Goal: Task Accomplishment & Management: Complete application form

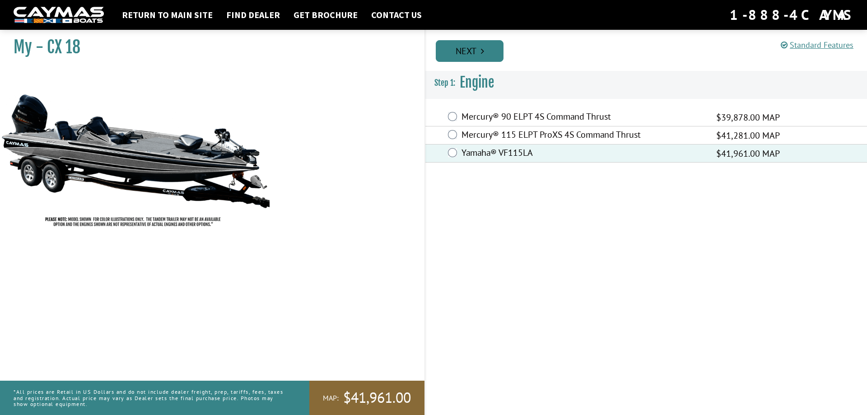
click at [461, 52] on link "Next" at bounding box center [470, 51] width 68 height 22
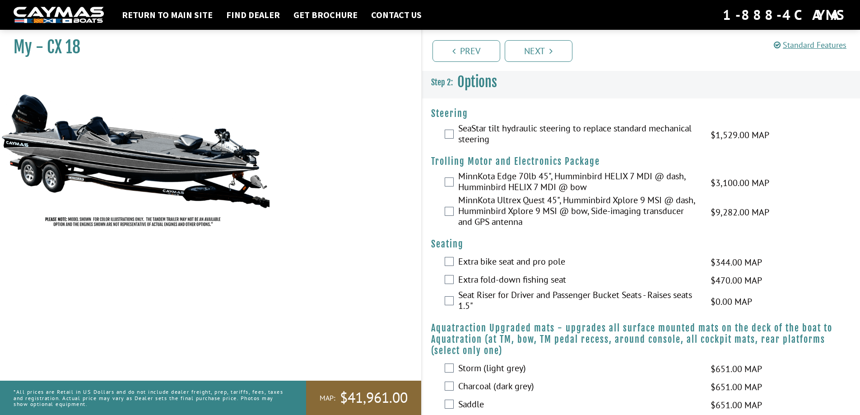
click at [31, 27] on div "Return to main site Find Dealer Get Brochure Contact Us 1-888-4CAYMAS" at bounding box center [430, 15] width 860 height 30
click at [472, 54] on link "Prev" at bounding box center [466, 51] width 68 height 22
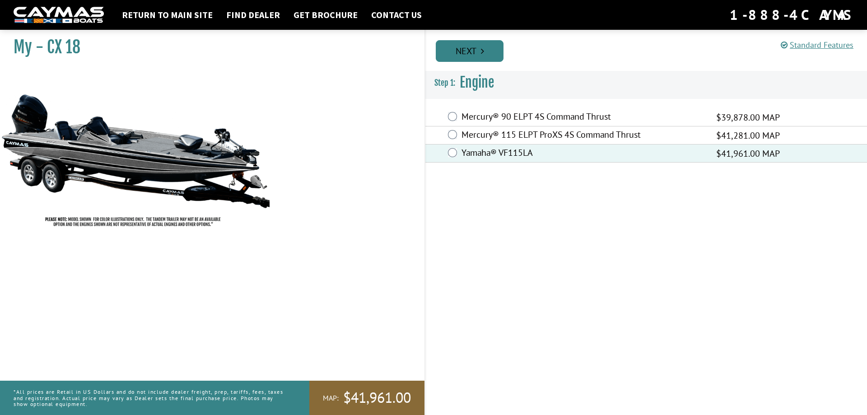
click at [472, 54] on link "Next" at bounding box center [470, 51] width 68 height 22
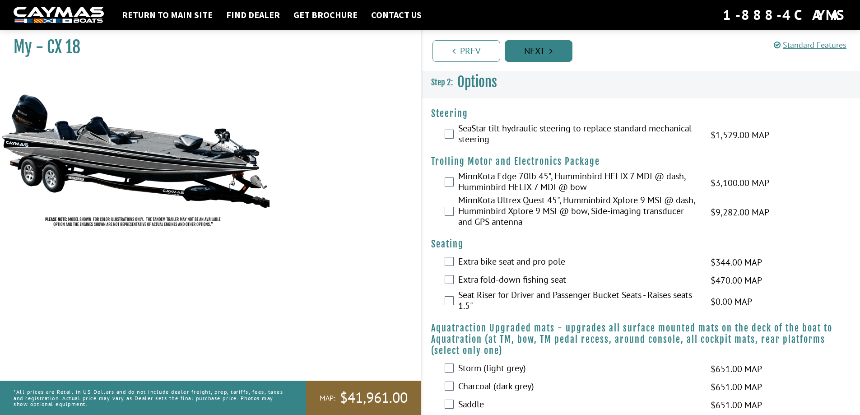
click at [472, 54] on link "Prev" at bounding box center [466, 51] width 68 height 22
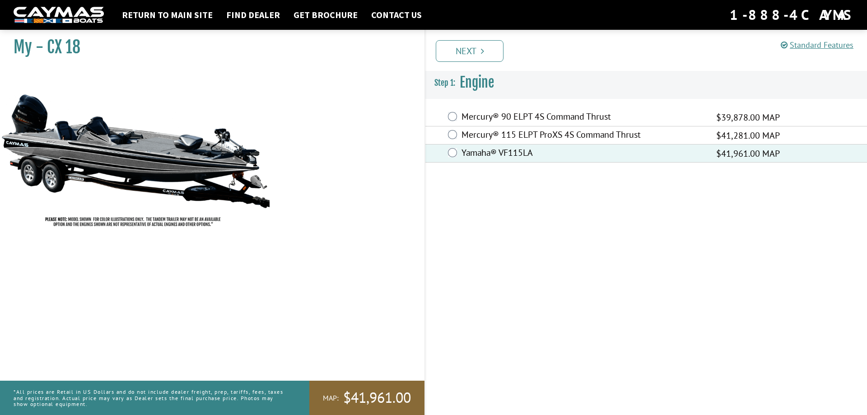
click at [43, 19] on img at bounding box center [59, 15] width 90 height 17
click at [453, 41] on link "Next" at bounding box center [470, 51] width 68 height 22
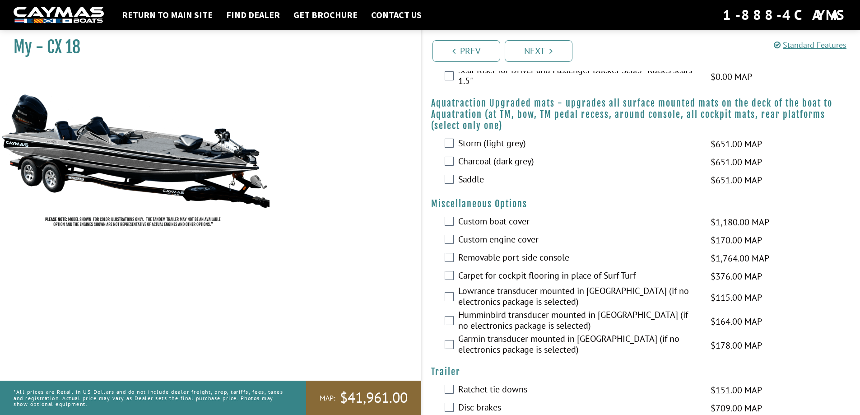
scroll to position [298, 0]
